Goal: Transaction & Acquisition: Book appointment/travel/reservation

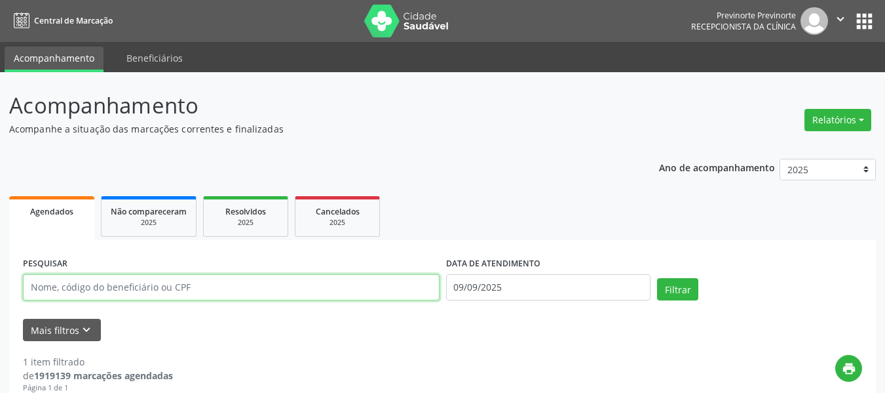
click at [86, 298] on input "text" at bounding box center [231, 287] width 417 height 26
paste input "[PERSON_NAME]"
type input "[PERSON_NAME]"
click at [652, 292] on div "DATA DE ATENDIMENTO [DATE]" at bounding box center [549, 282] width 212 height 56
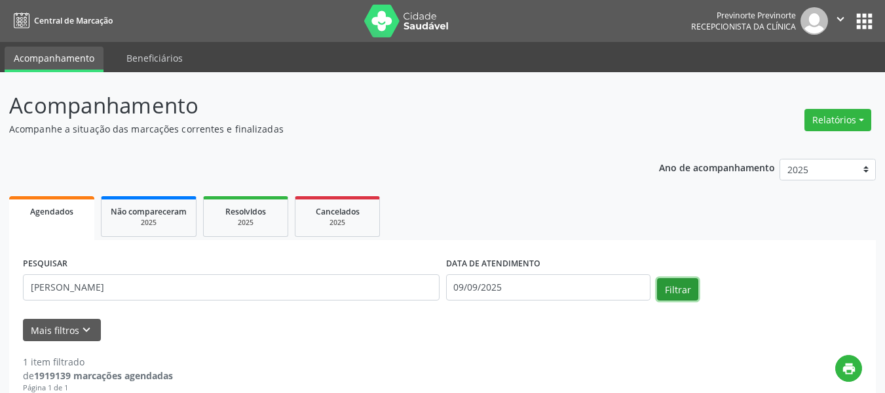
click at [661, 292] on button "Filtrar" at bounding box center [677, 289] width 41 height 22
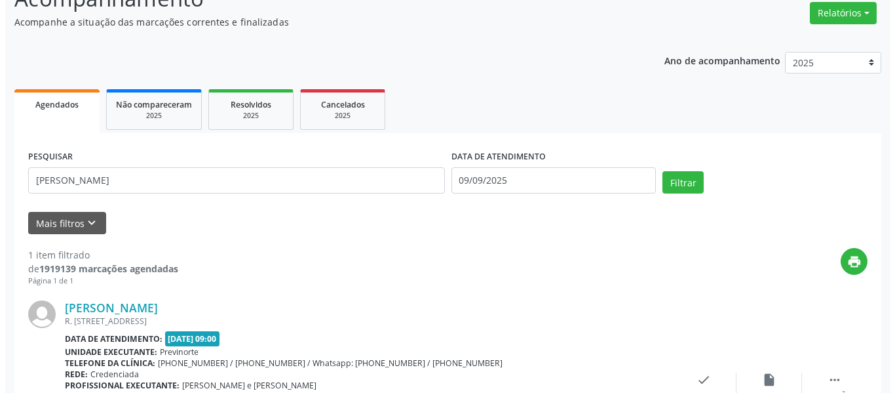
scroll to position [66, 0]
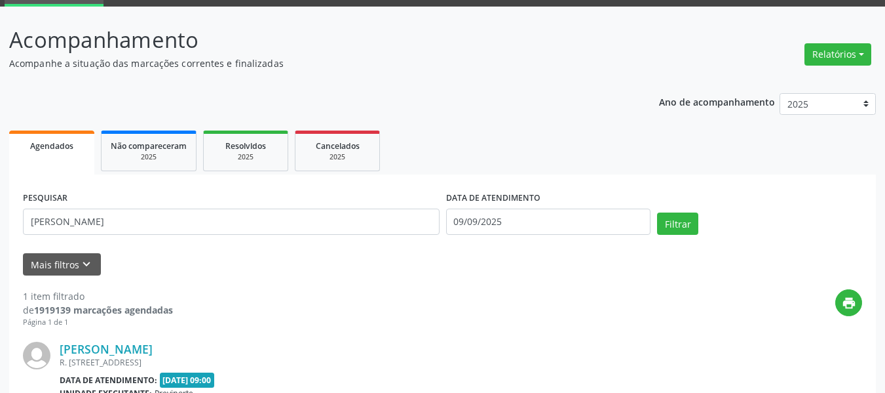
click at [849, 68] on div "Relatórios Agendamentos Procedimentos realizados" at bounding box center [838, 54] width 76 height 31
click at [849, 57] on button "Relatórios" at bounding box center [838, 54] width 67 height 22
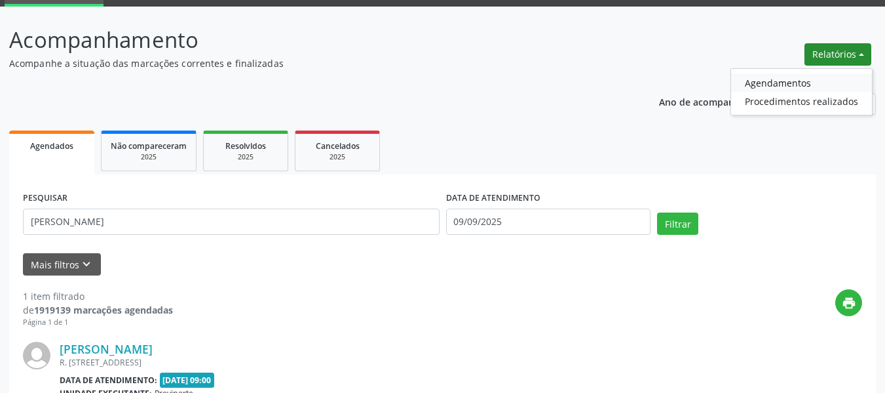
click at [819, 75] on link "Agendamentos" at bounding box center [801, 82] width 141 height 18
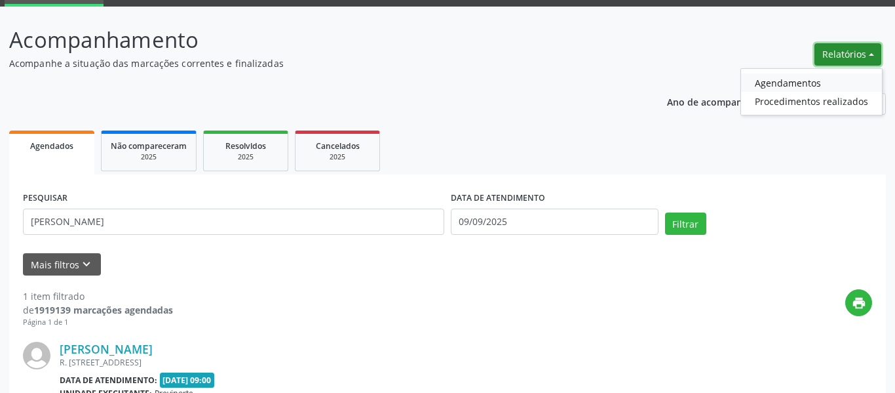
select select "8"
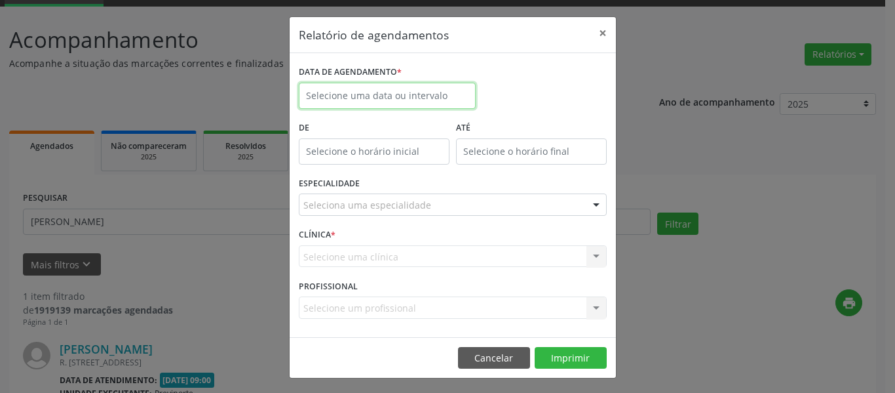
click at [331, 93] on input "text" at bounding box center [387, 96] width 177 height 26
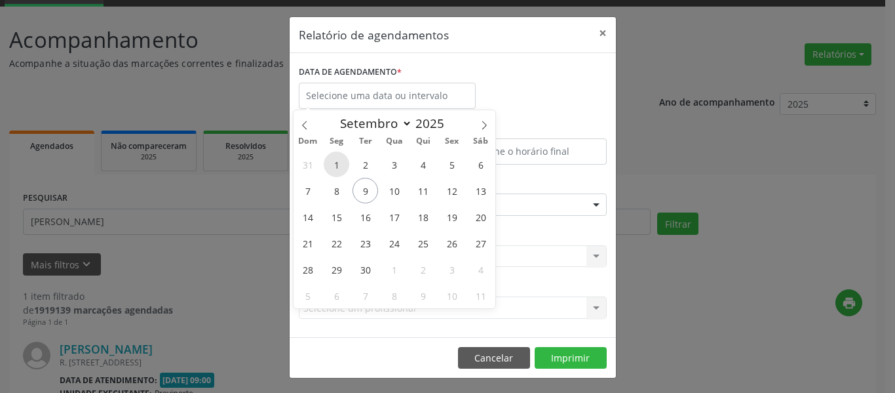
click at [330, 159] on span "1" at bounding box center [337, 164] width 26 height 26
type input "[DATE]"
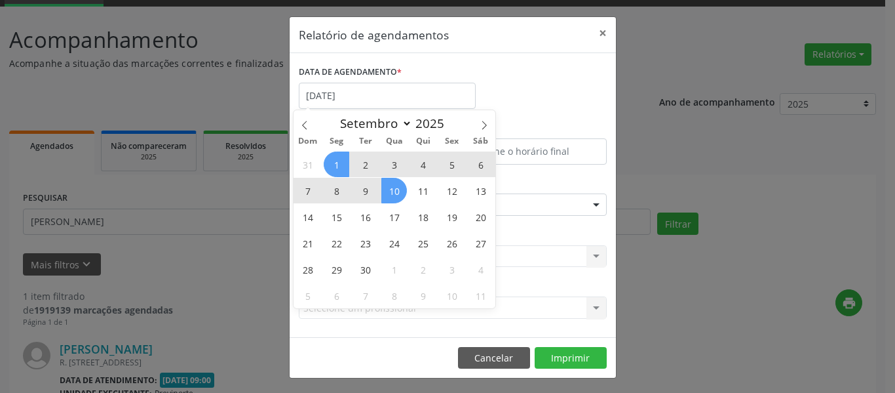
click at [391, 195] on span "10" at bounding box center [394, 191] width 26 height 26
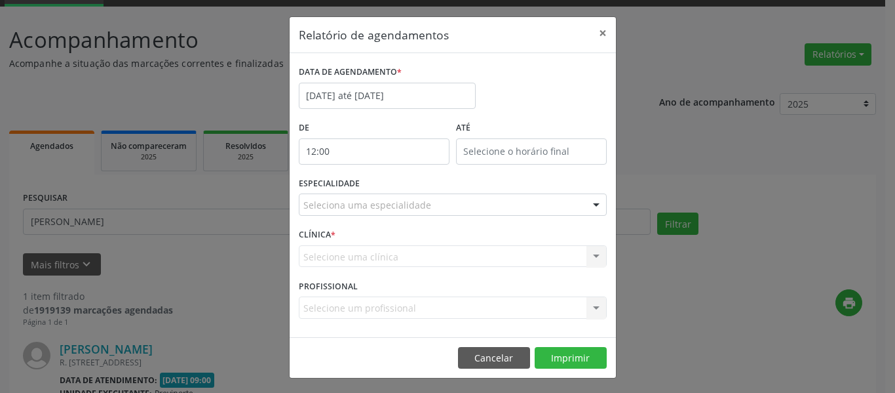
click at [423, 154] on input "12:00" at bounding box center [374, 151] width 151 height 26
click at [390, 186] on span at bounding box center [387, 186] width 9 height 13
type input "11:00"
type input "11"
click at [390, 186] on span at bounding box center [387, 186] width 9 height 13
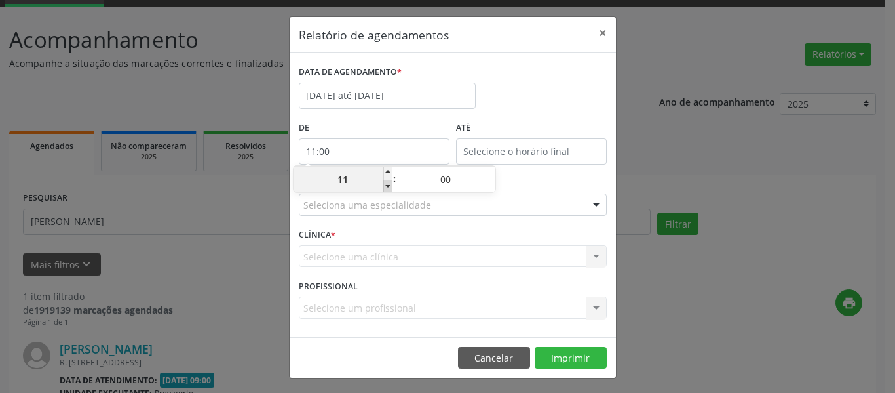
type input "10:00"
type input "10"
click at [390, 186] on span at bounding box center [387, 186] width 9 height 13
type input "09:00"
type input "09"
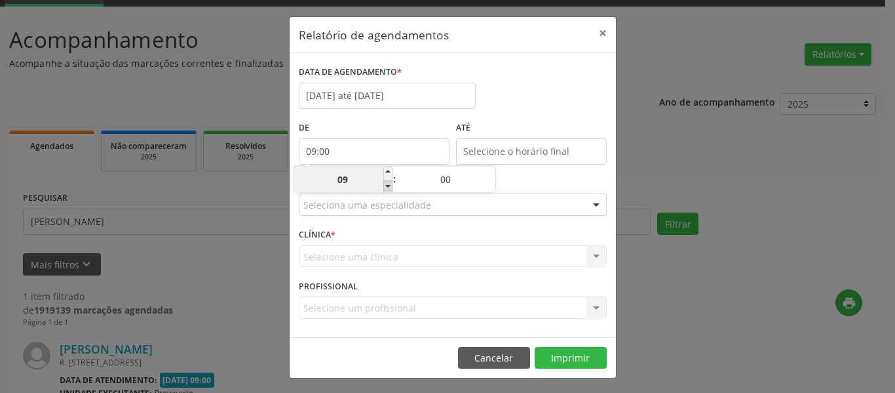
click at [390, 186] on span at bounding box center [387, 186] width 9 height 13
type input "08:00"
type input "08"
click at [390, 186] on span at bounding box center [387, 186] width 9 height 13
type input "07:00"
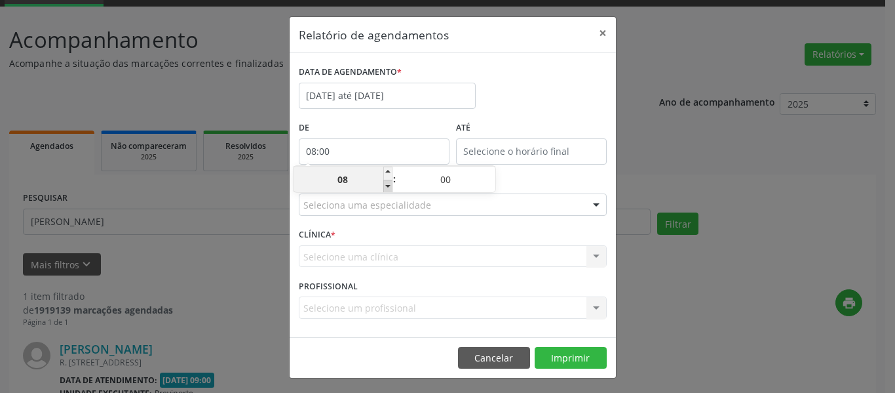
type input "07"
click at [390, 186] on span at bounding box center [387, 186] width 9 height 13
type input "06:00"
type input "06"
click at [531, 149] on input "12:00" at bounding box center [531, 151] width 151 height 26
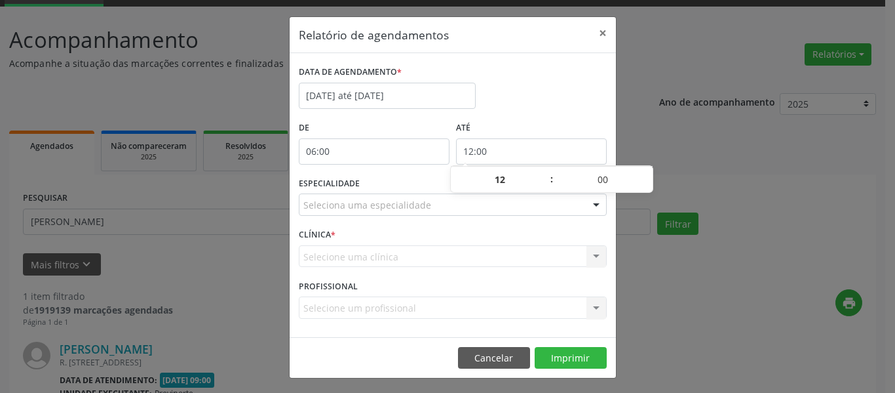
click at [594, 224] on div "ESPECIALIDADE Seleciona uma especialidade Todas as especialidades Alergologia A…" at bounding box center [453, 199] width 315 height 51
drag, startPoint x: 543, startPoint y: 219, endPoint x: 537, endPoint y: 204, distance: 15.6
click at [543, 218] on div "ESPECIALIDADE Seleciona uma especialidade Todas as especialidades Alergologia A…" at bounding box center [453, 199] width 315 height 51
click at [537, 204] on div "Seleciona uma especialidade" at bounding box center [453, 204] width 308 height 22
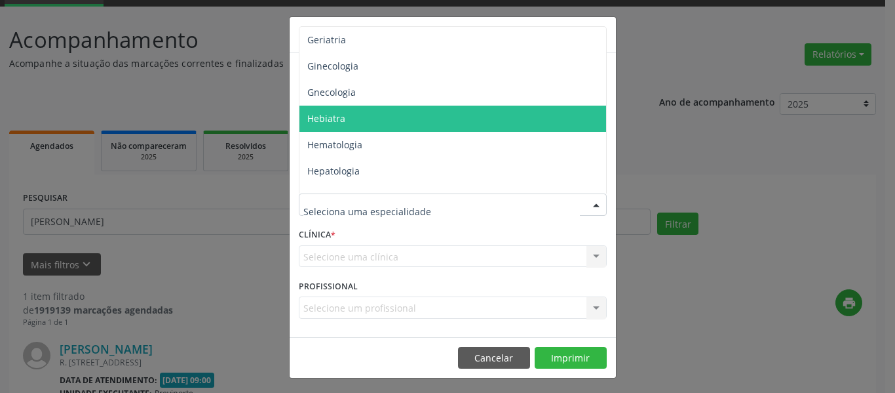
scroll to position [852, 0]
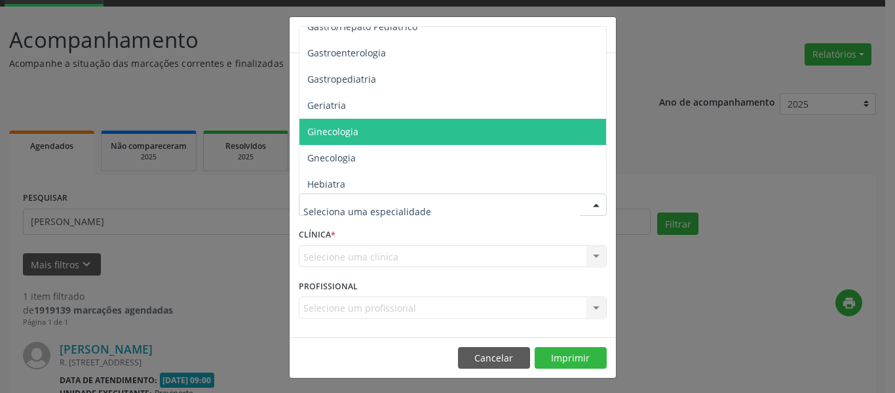
click at [361, 124] on span "Ginecologia" at bounding box center [454, 132] width 309 height 26
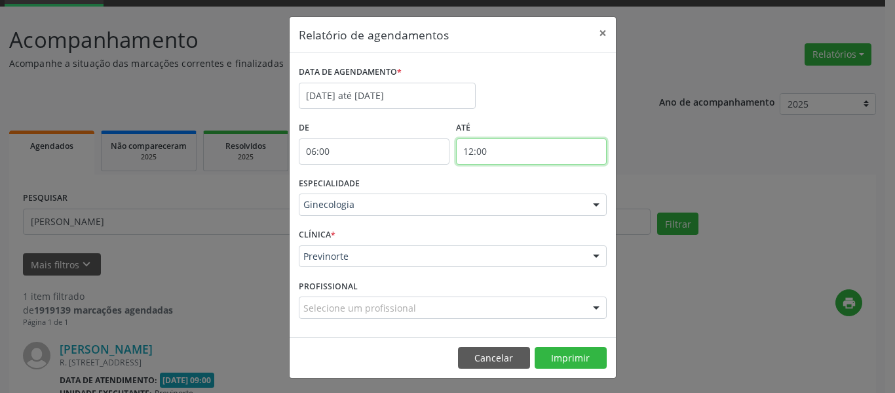
click at [521, 150] on input "12:00" at bounding box center [531, 151] width 151 height 26
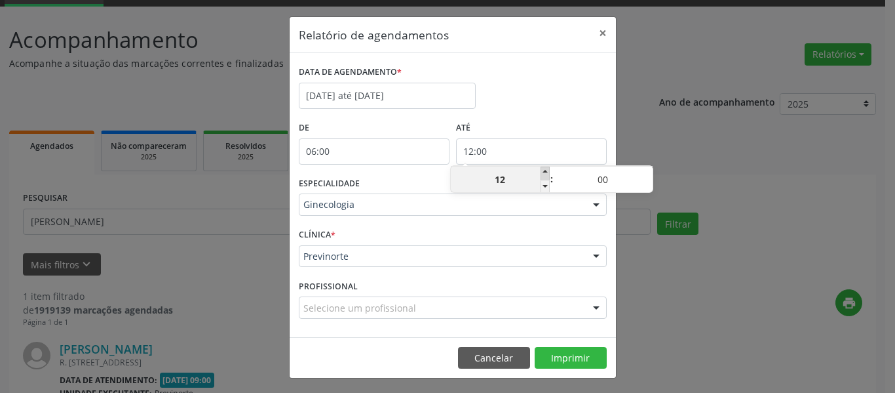
click at [541, 173] on span at bounding box center [545, 172] width 9 height 13
type input "13:00"
type input "13"
click at [543, 174] on span at bounding box center [545, 172] width 9 height 13
type input "14:00"
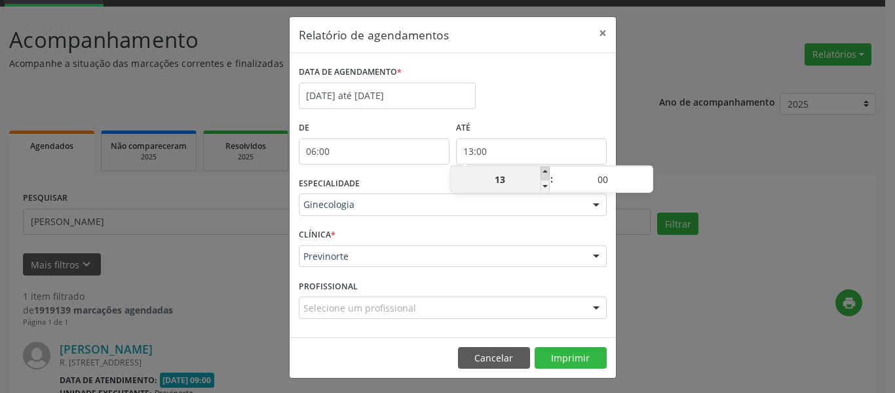
type input "14"
click at [515, 225] on div "CLÍNICA * Previnorte Previnorte Nenhum resultado encontrado para: " " Não há ne…" at bounding box center [453, 250] width 315 height 51
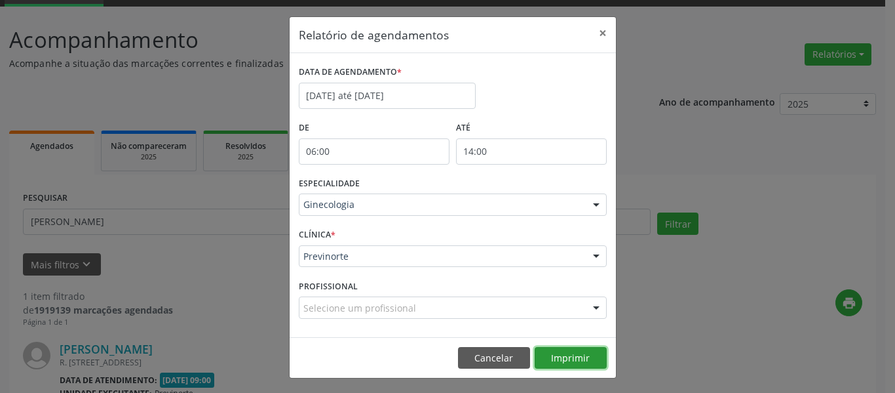
click at [572, 359] on button "Imprimir" at bounding box center [571, 358] width 72 height 22
